Goal: Task Accomplishment & Management: Use online tool/utility

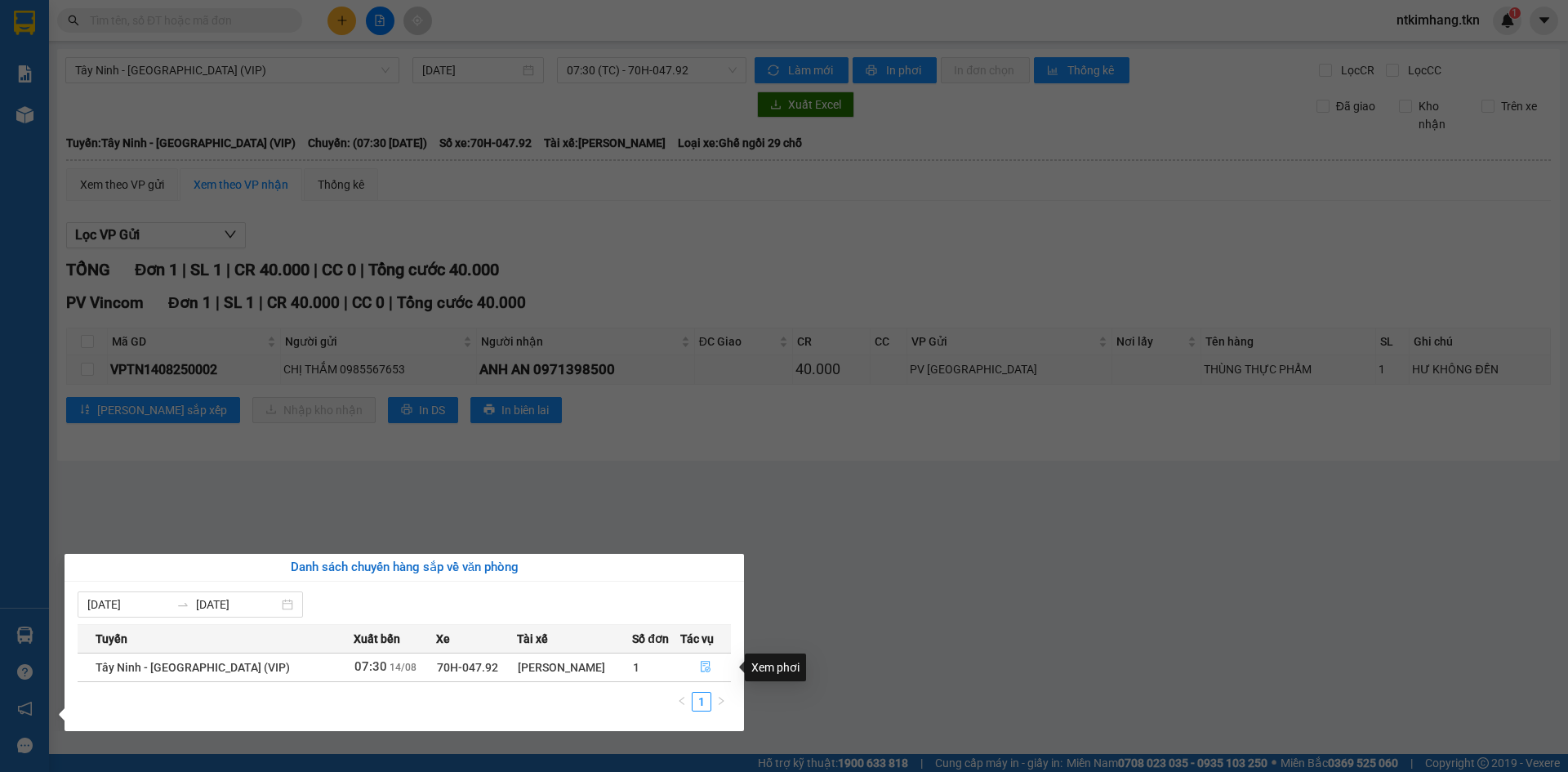
click at [705, 667] on icon "file-done" at bounding box center [705, 667] width 10 height 11
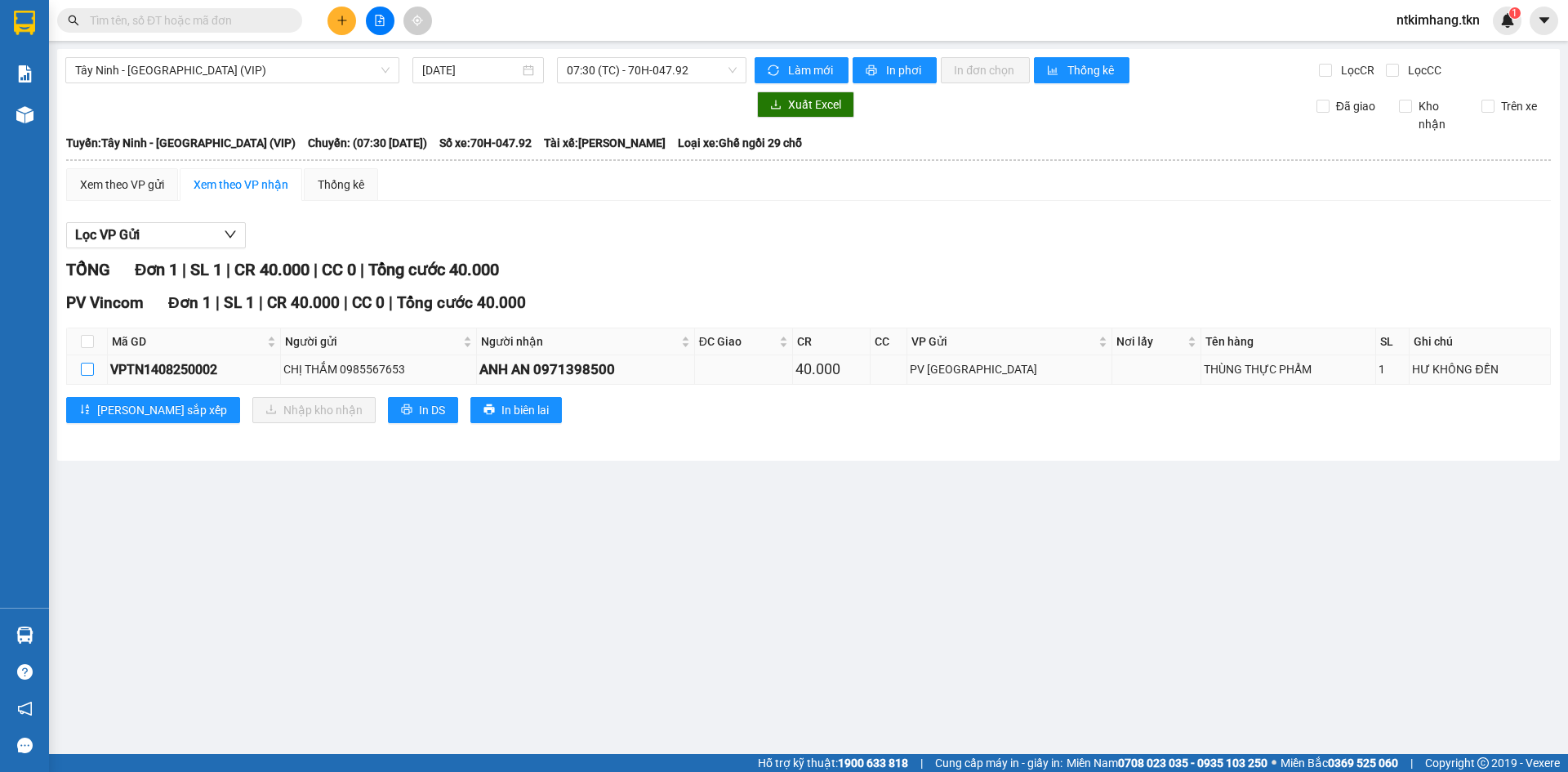
click at [92, 366] on input "checkbox" at bounding box center [87, 369] width 13 height 13
checkbox input "true"
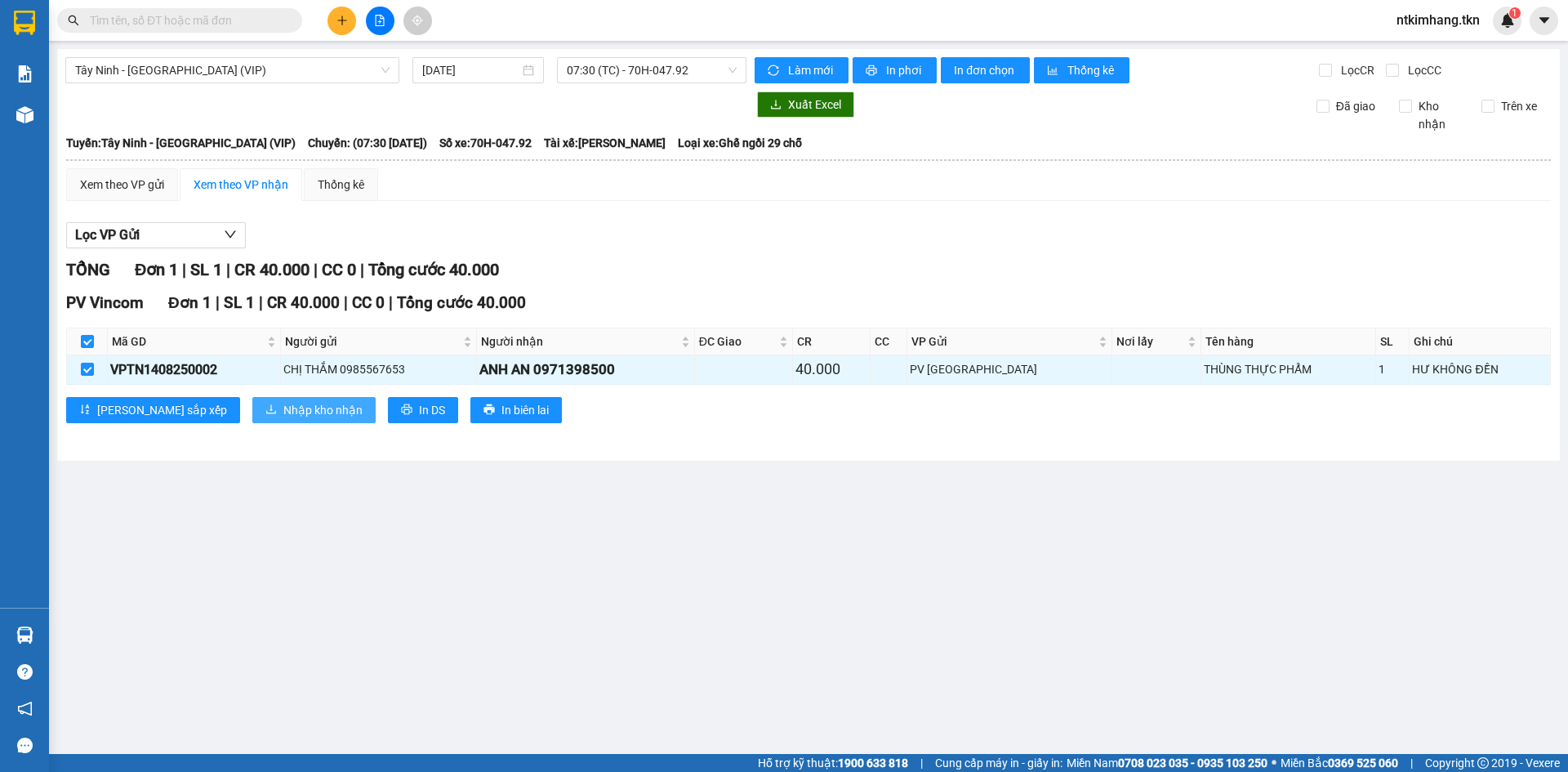
click at [283, 406] on span "Nhập kho nhận" at bounding box center [323, 410] width 79 height 18
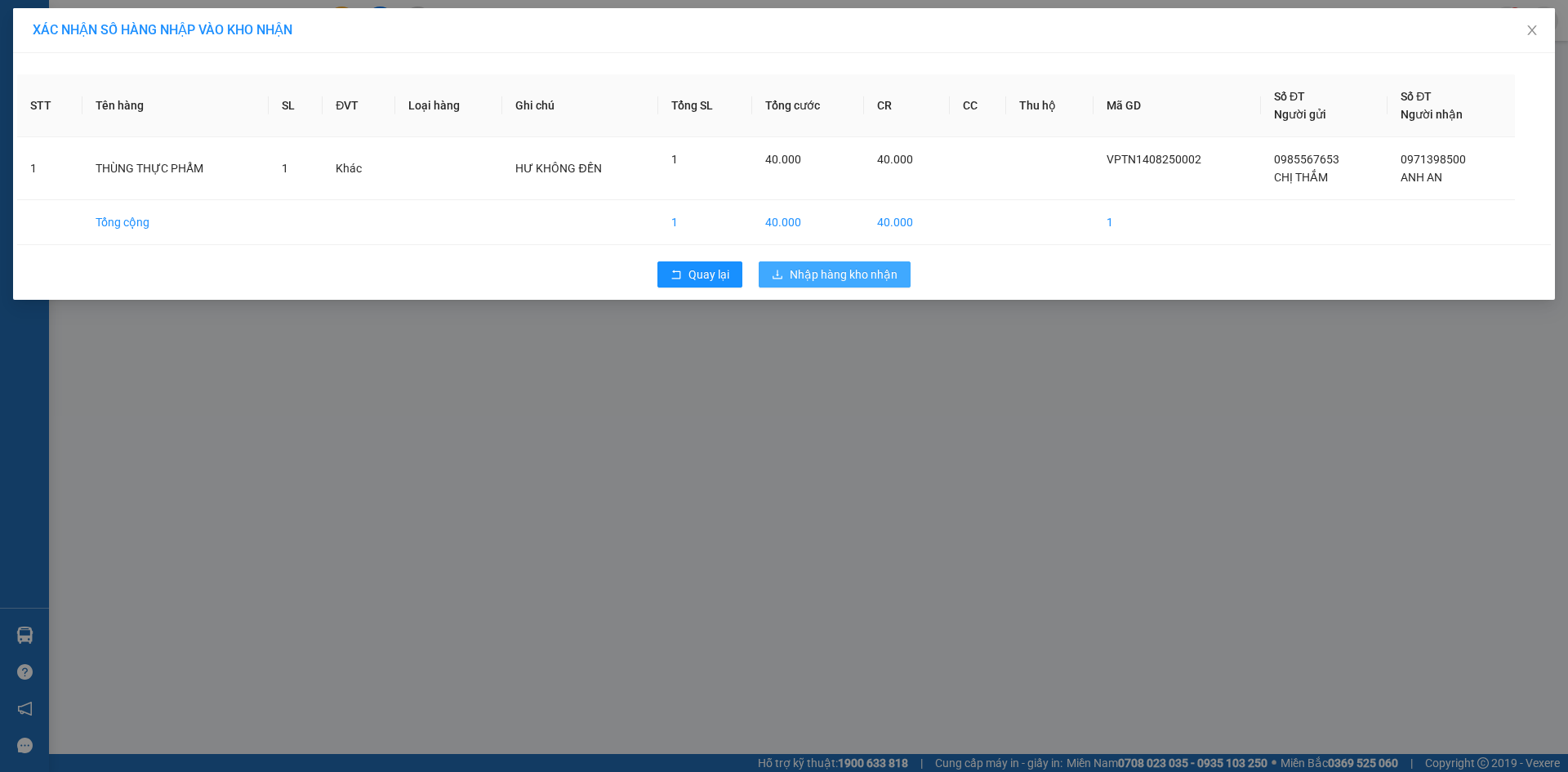
click at [845, 268] on span "Nhập hàng kho nhận" at bounding box center [843, 274] width 108 height 18
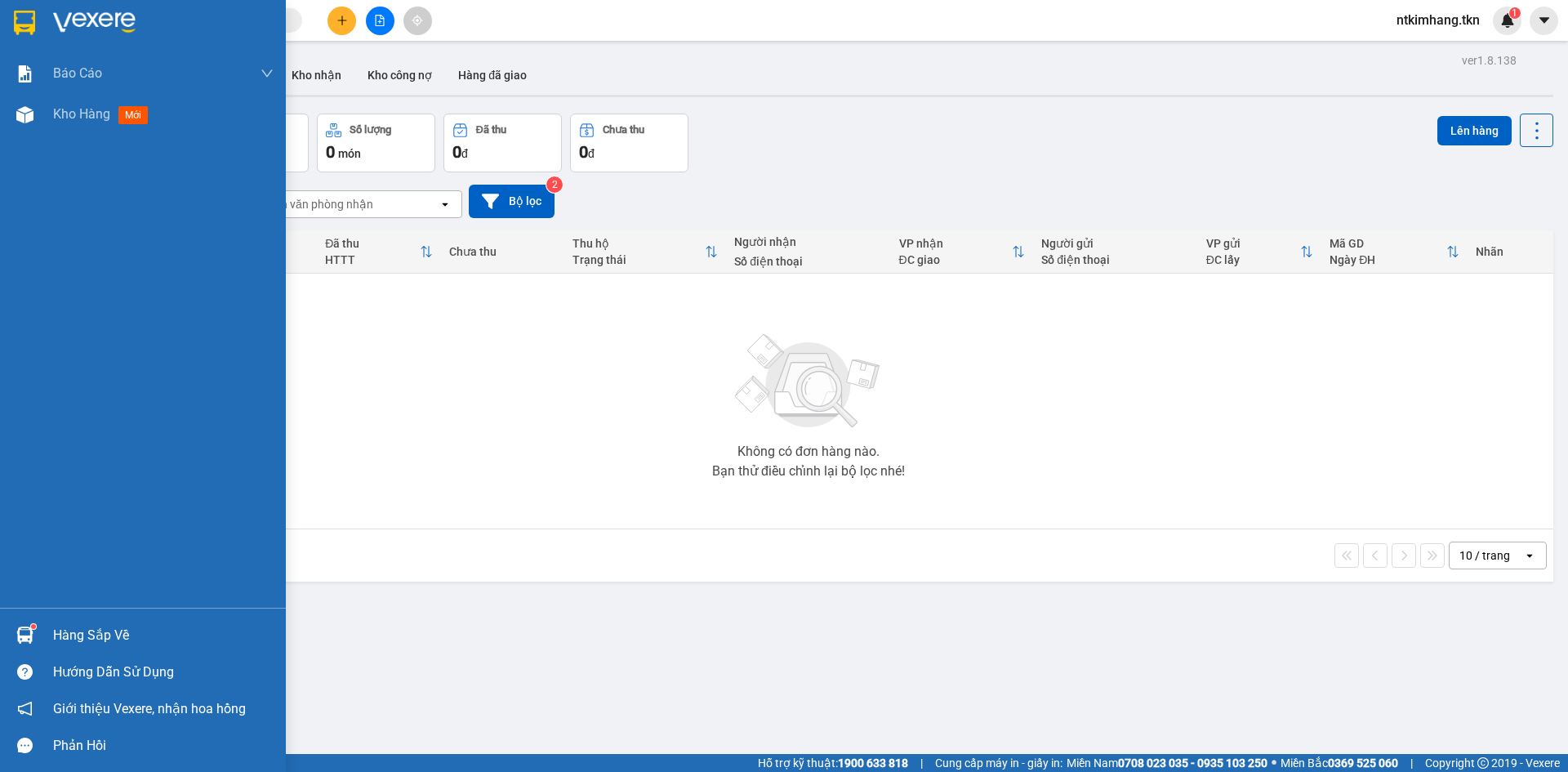
click at [70, 638] on div "Hàng sắp về" at bounding box center [163, 635] width 220 height 25
click at [25, 637] on div "Báo cáo Mẫu 1: Báo cáo dòng tiền theo nhân viên Mẫu 2: Thống kê đơn hàng theo n…" at bounding box center [143, 386] width 286 height 772
click at [80, 638] on div "Hàng sắp về" at bounding box center [163, 635] width 220 height 25
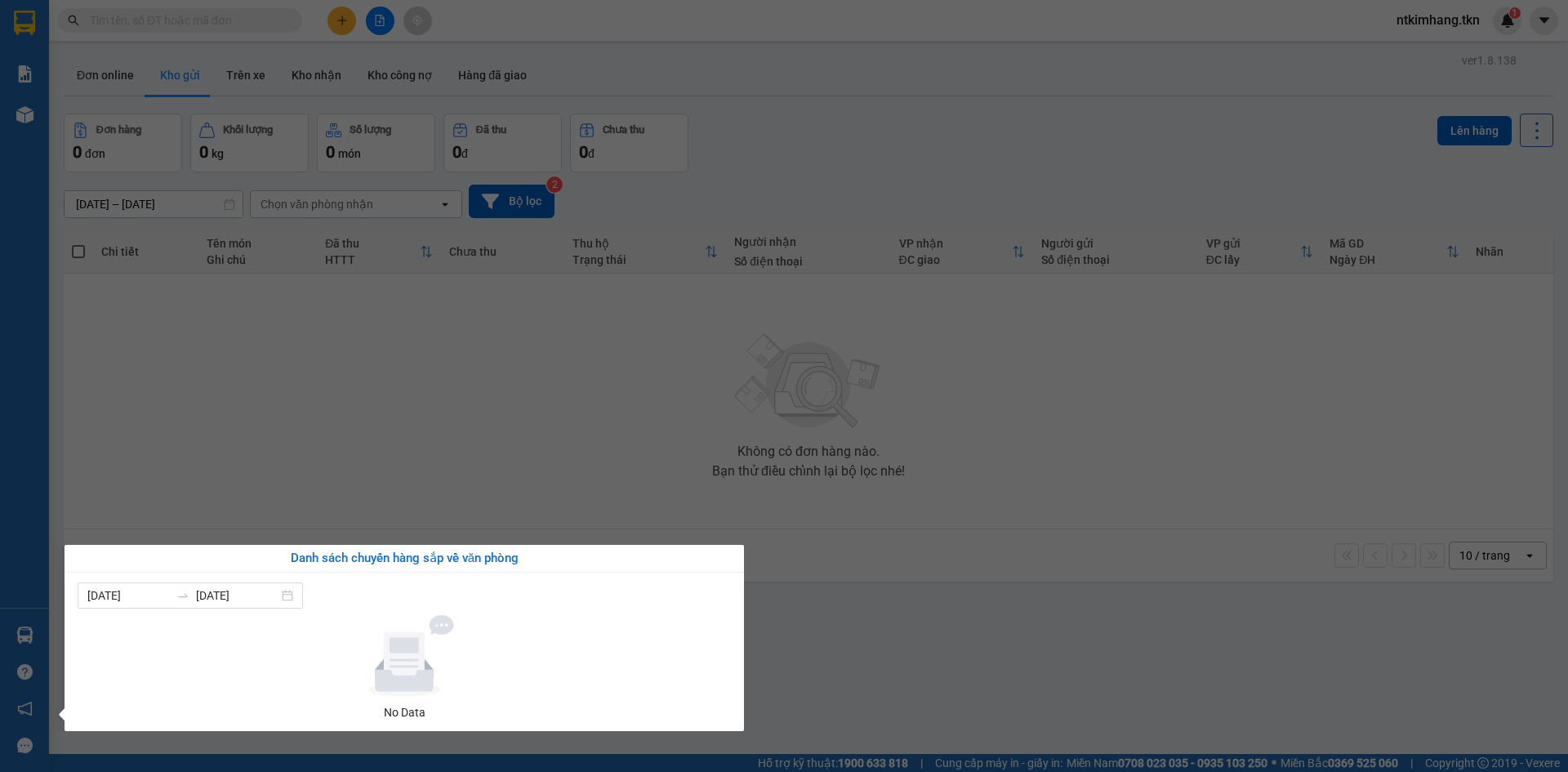
click at [1080, 634] on section "Kết quả tìm kiếm ( 0 ) Bộ lọc No Data ntkimhang.tkn 1 Báo cáo Mẫu 1: Báo cáo dò…" at bounding box center [784, 386] width 1568 height 772
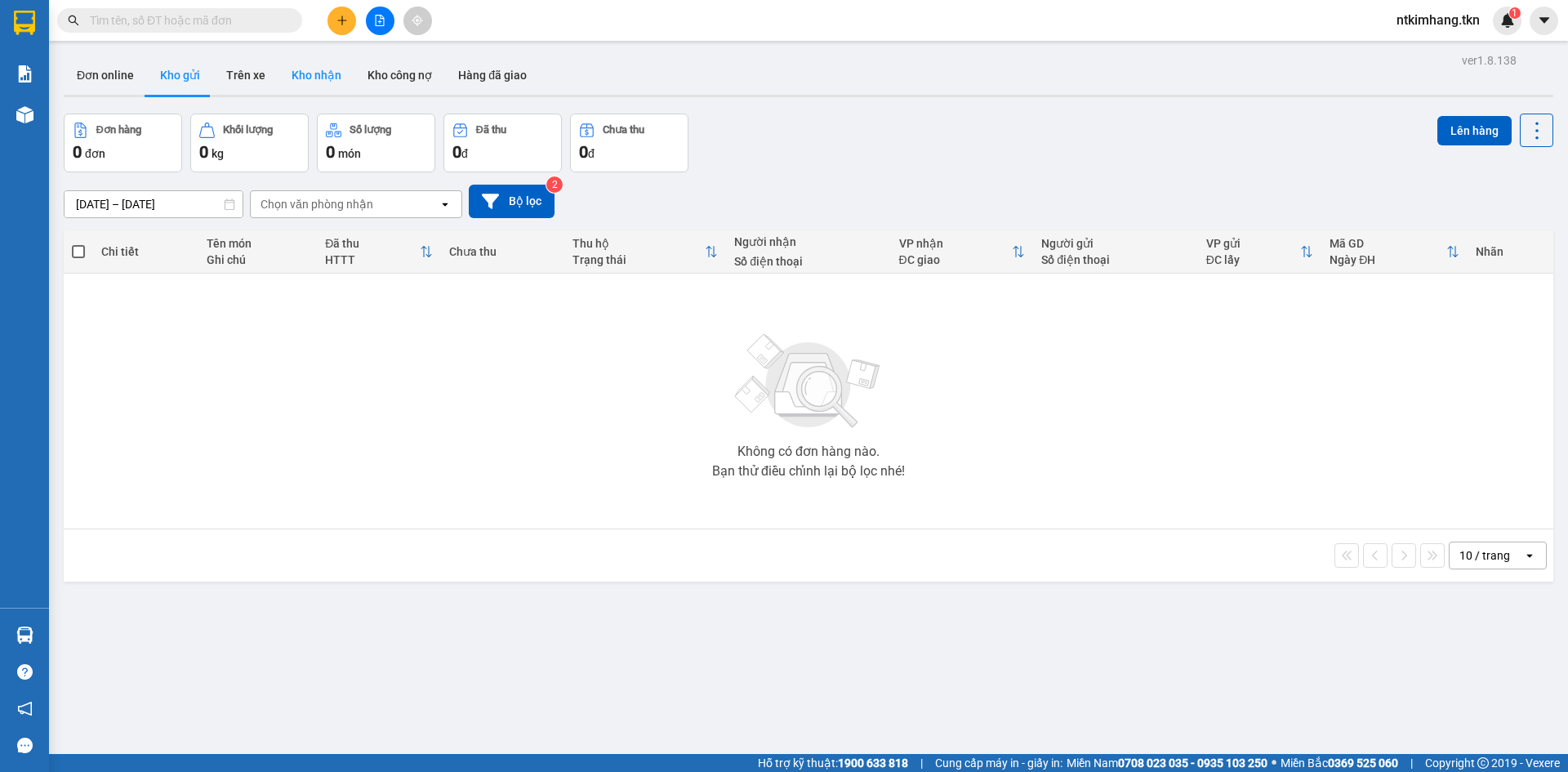
click at [332, 69] on button "Kho nhận" at bounding box center [317, 75] width 76 height 39
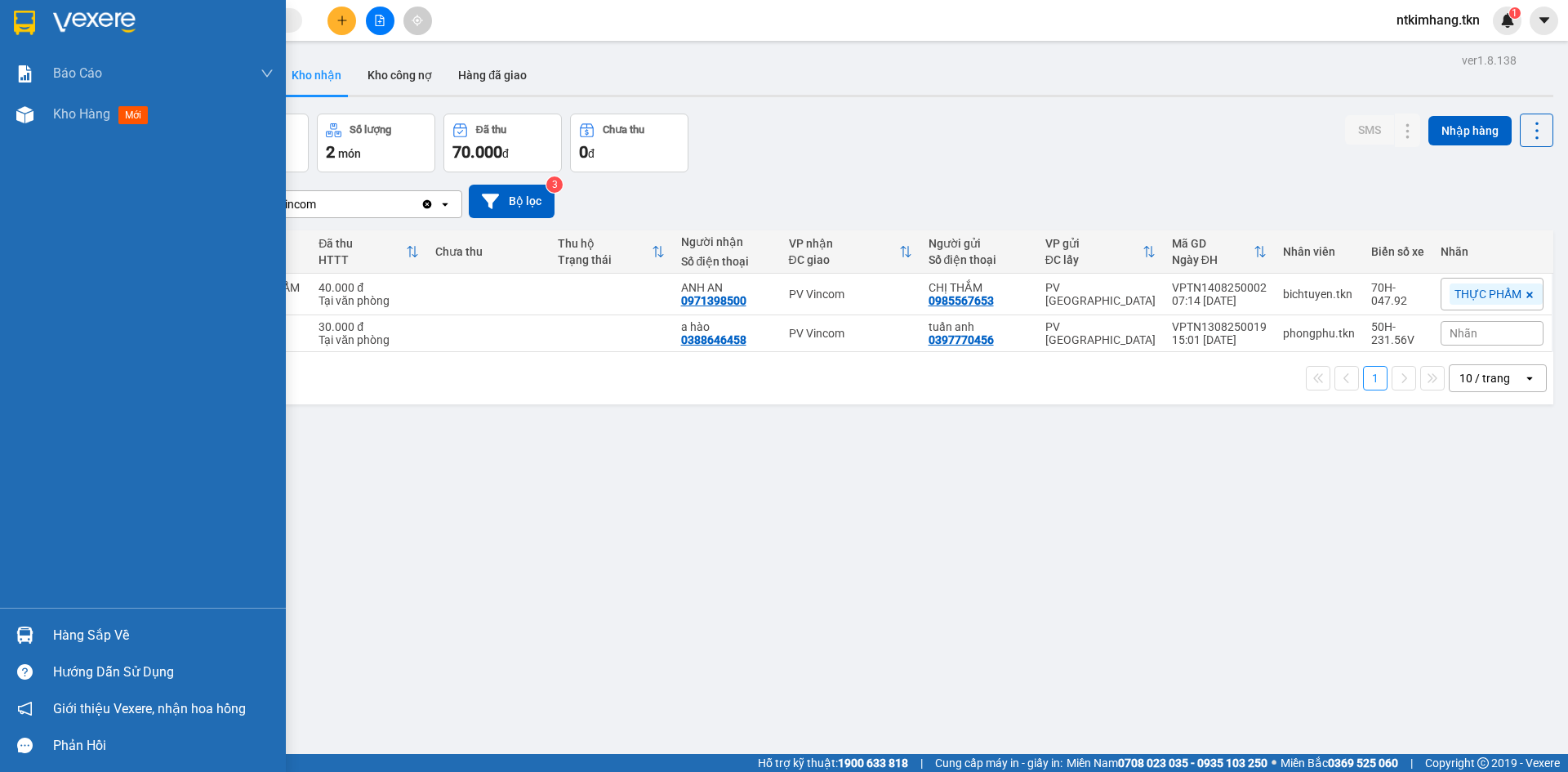
click at [107, 639] on div "Hàng sắp về" at bounding box center [163, 635] width 220 height 25
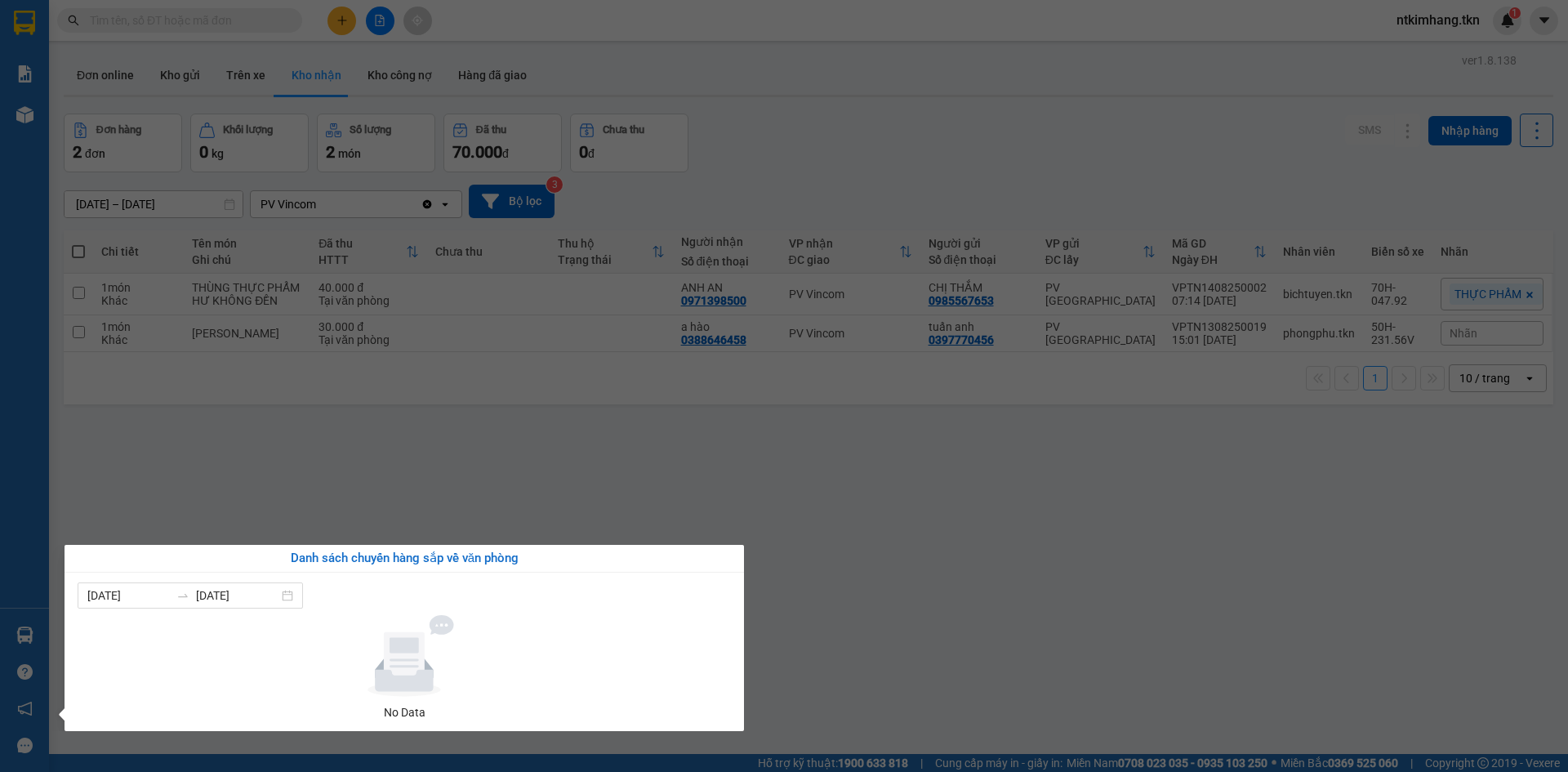
click at [347, 491] on section "Kết quả tìm kiếm ( 0 ) Bộ lọc No Data ntkimhang.tkn 1 Báo cáo Mẫu 1: Báo cáo dò…" at bounding box center [784, 386] width 1568 height 772
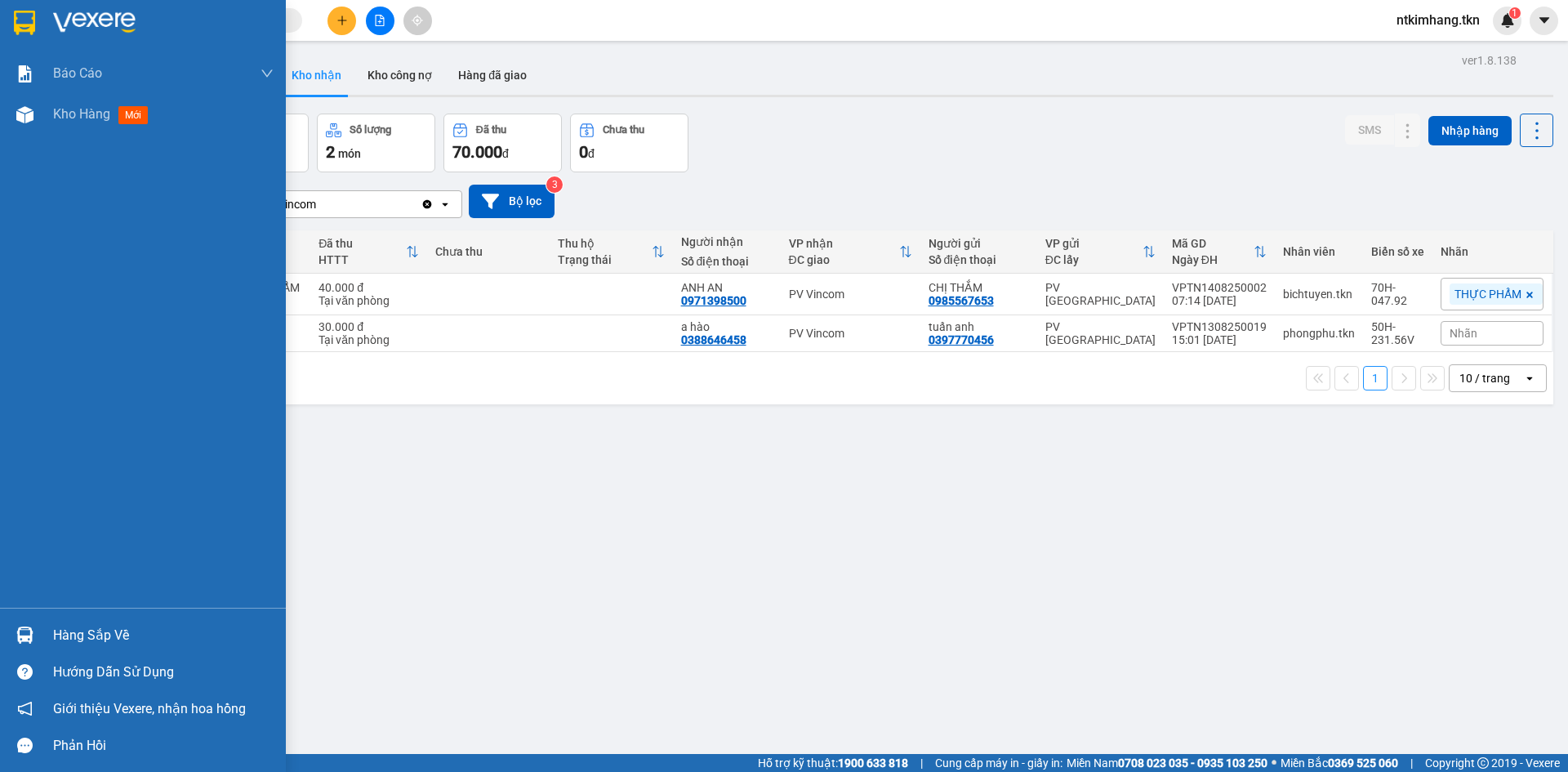
click at [94, 640] on div "Hàng sắp về" at bounding box center [163, 635] width 220 height 25
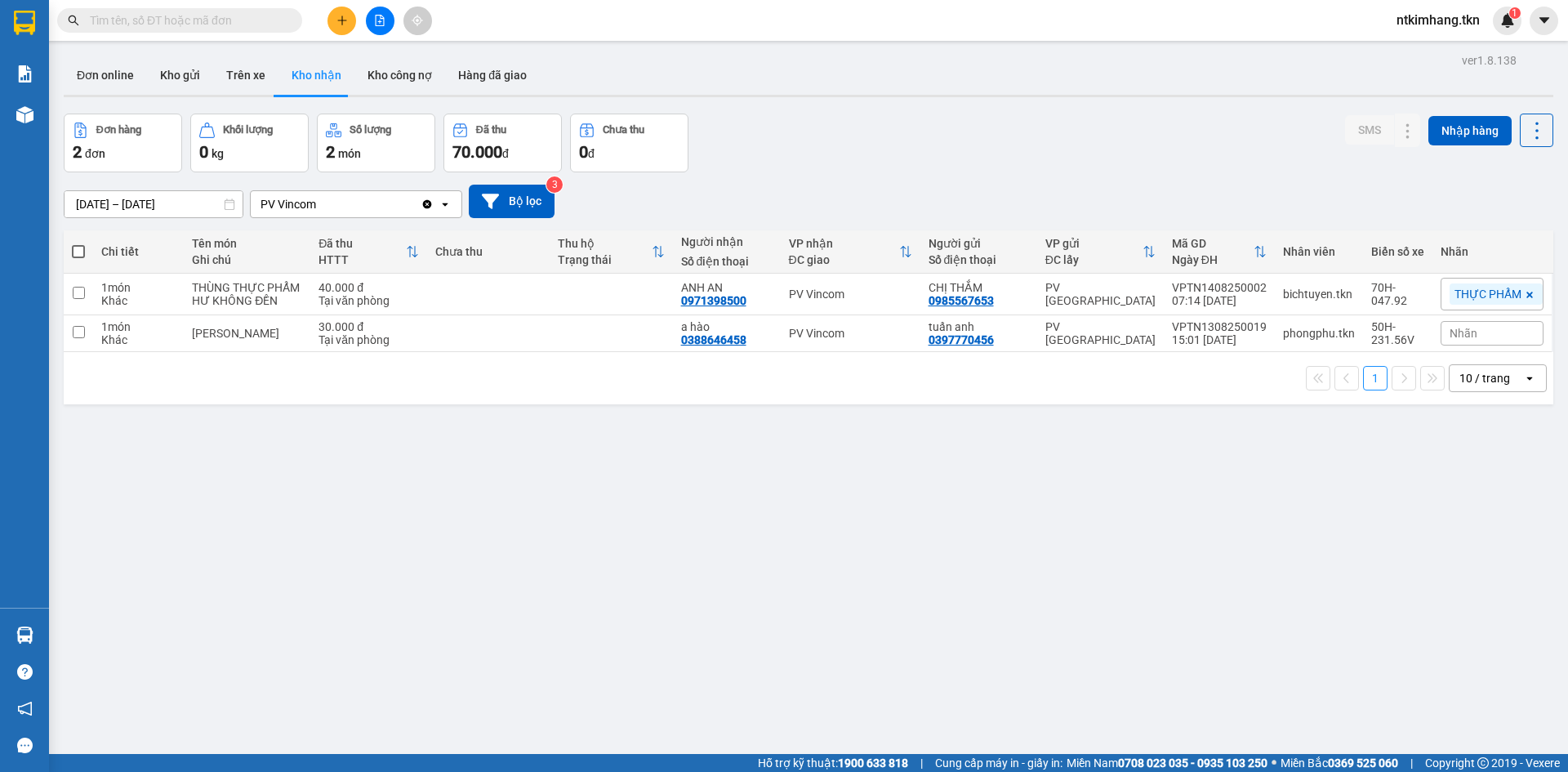
click at [908, 620] on section "Kết quả tìm kiếm ( 0 ) Bộ lọc No Data ntkimhang.tkn 1 Báo cáo Mẫu 1: Báo cáo dò…" at bounding box center [784, 386] width 1568 height 772
